Goal: Transaction & Acquisition: Purchase product/service

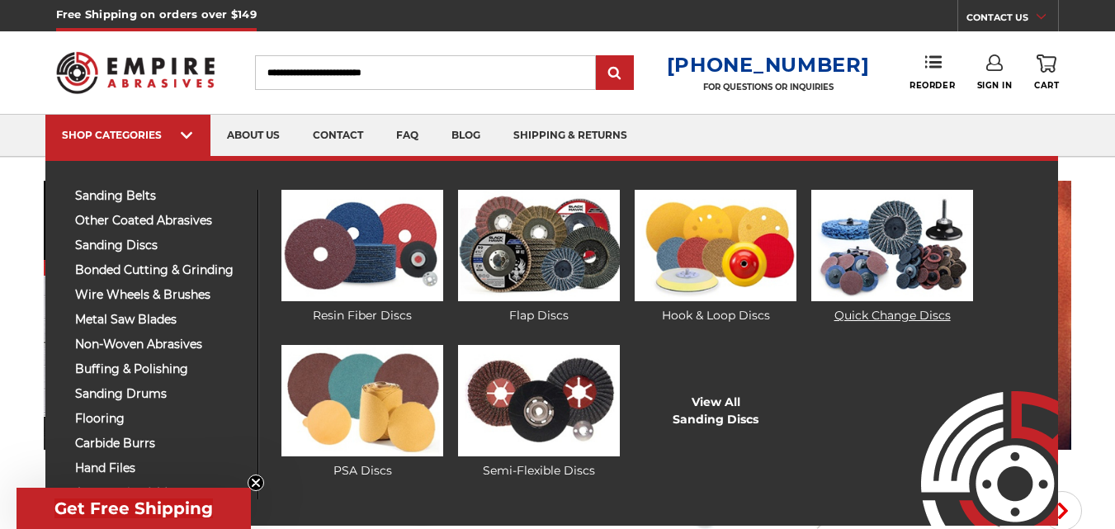
click at [858, 257] on img at bounding box center [892, 245] width 162 height 111
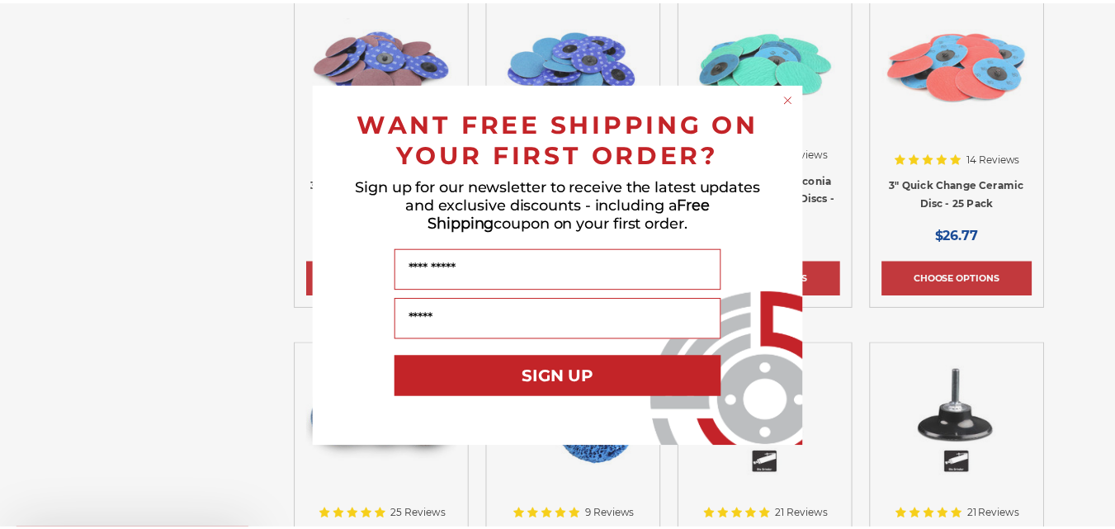
scroll to position [1815, 0]
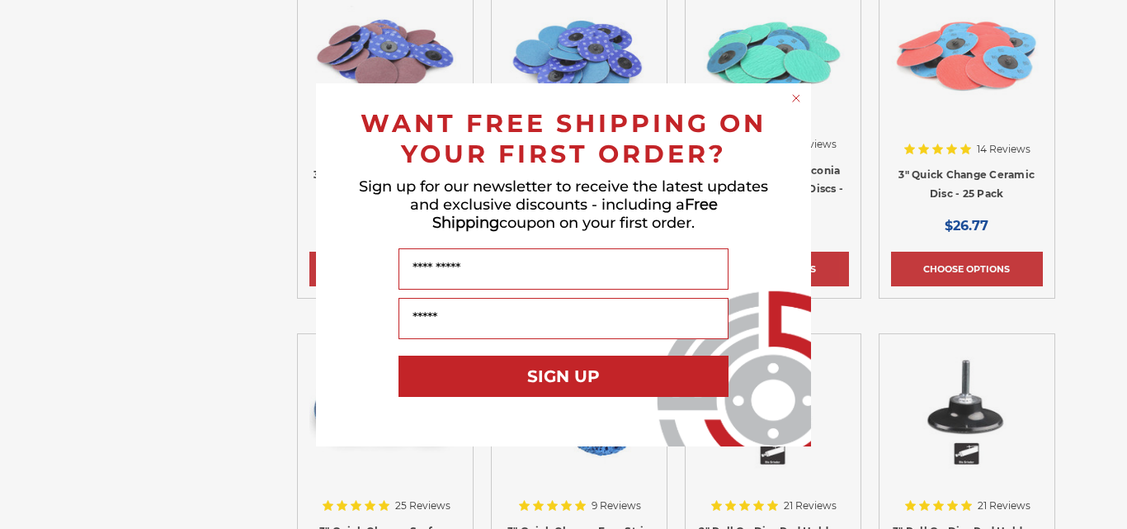
click at [798, 92] on circle "Close dialog" at bounding box center [797, 98] width 16 height 16
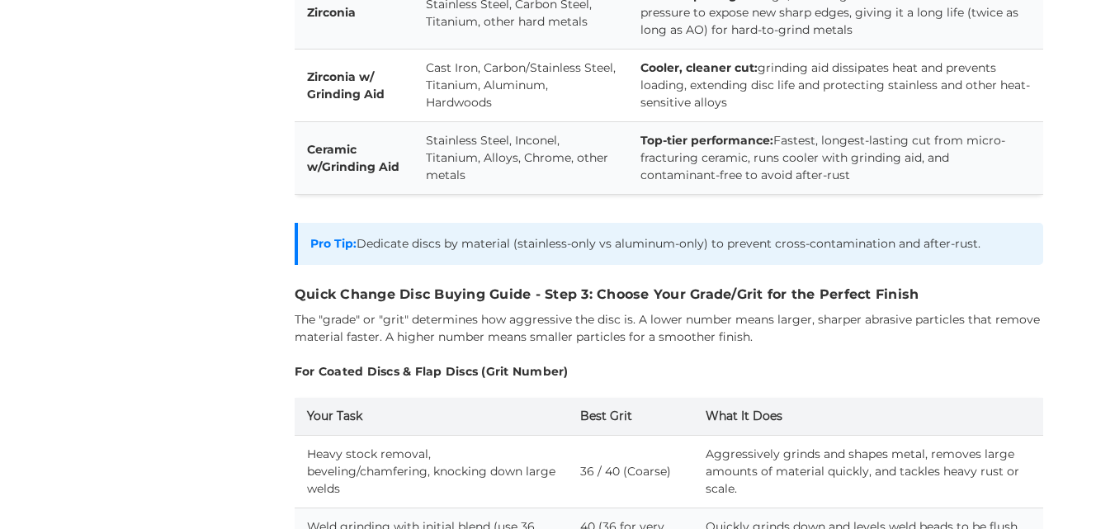
scroll to position [3878, 0]
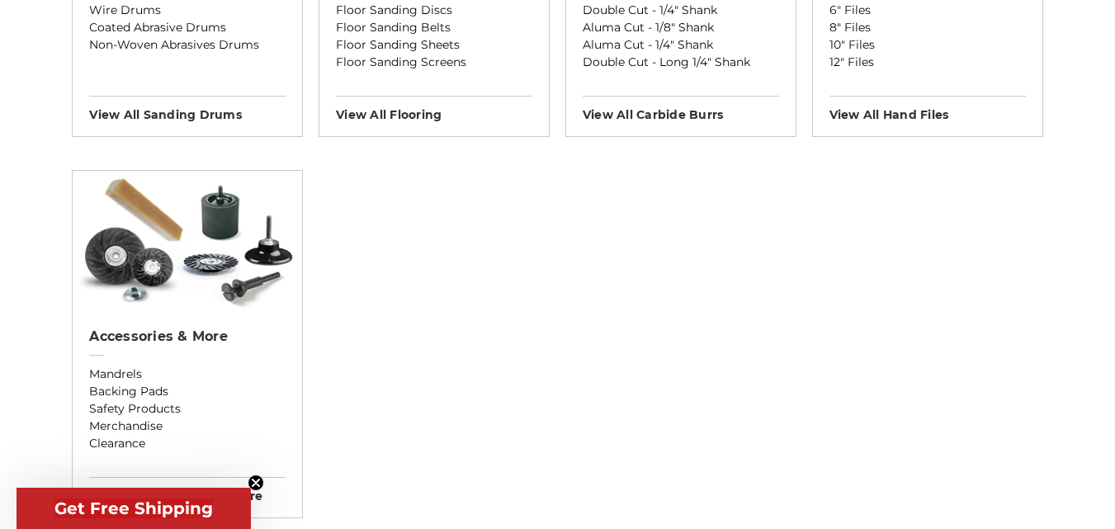
scroll to position [1650, 0]
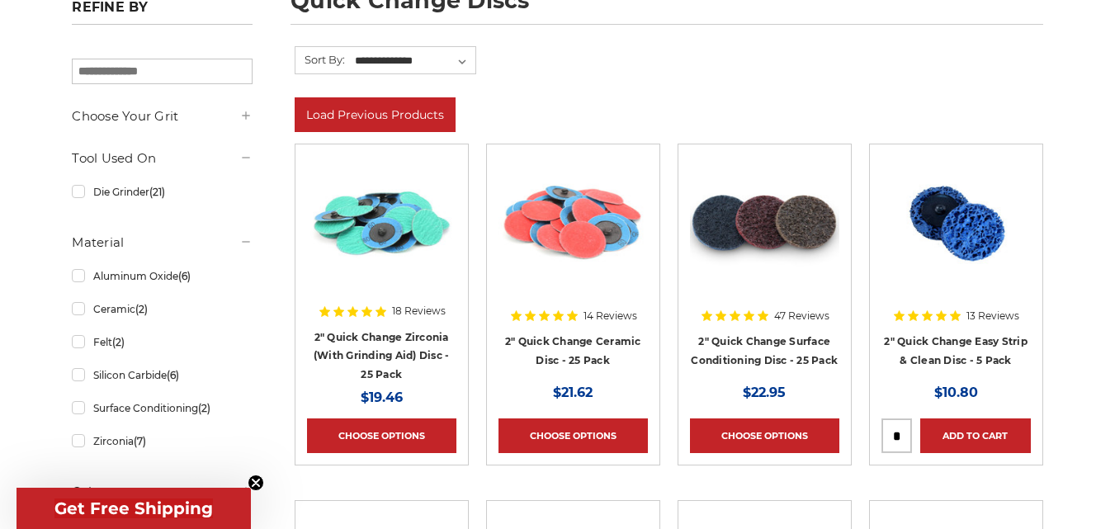
scroll to position [266, 0]
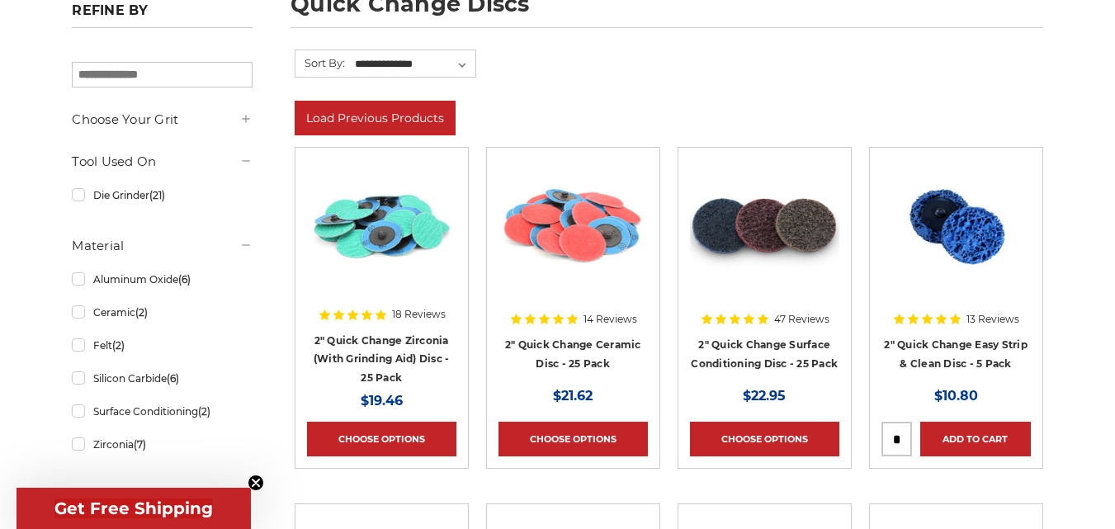
click at [550, 344] on div at bounding box center [572, 257] width 149 height 196
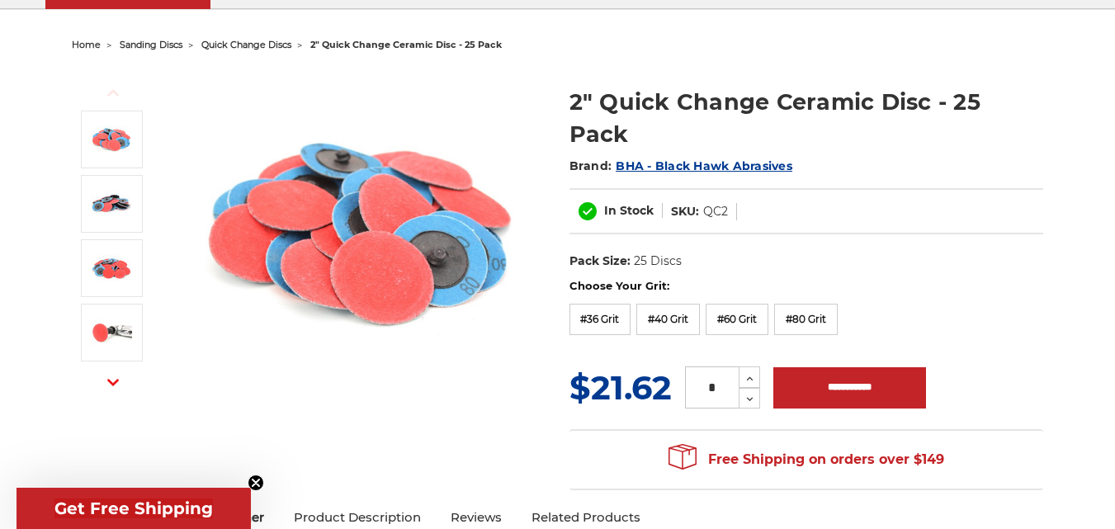
scroll to position [165, 0]
